Goal: Find specific page/section: Find specific page/section

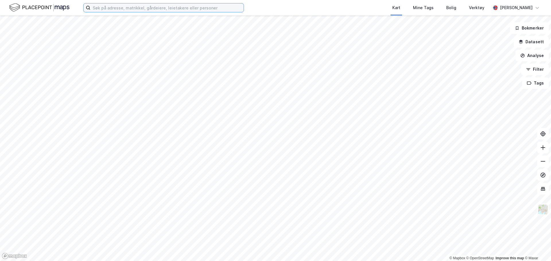
click at [131, 10] on input at bounding box center [166, 7] width 153 height 9
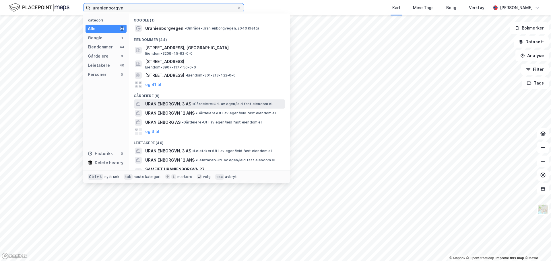
type input "uranienborgvn"
click at [194, 105] on span "•" at bounding box center [193, 104] width 2 height 4
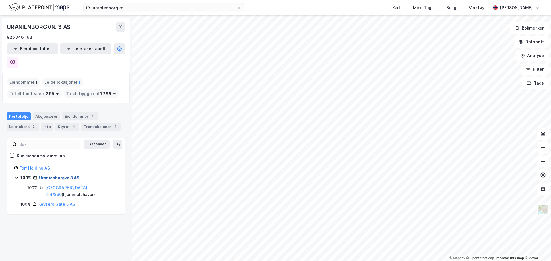
click at [59, 176] on link "Uranienborgvn 3 AS" at bounding box center [59, 178] width 40 height 5
